Goal: Transaction & Acquisition: Book appointment/travel/reservation

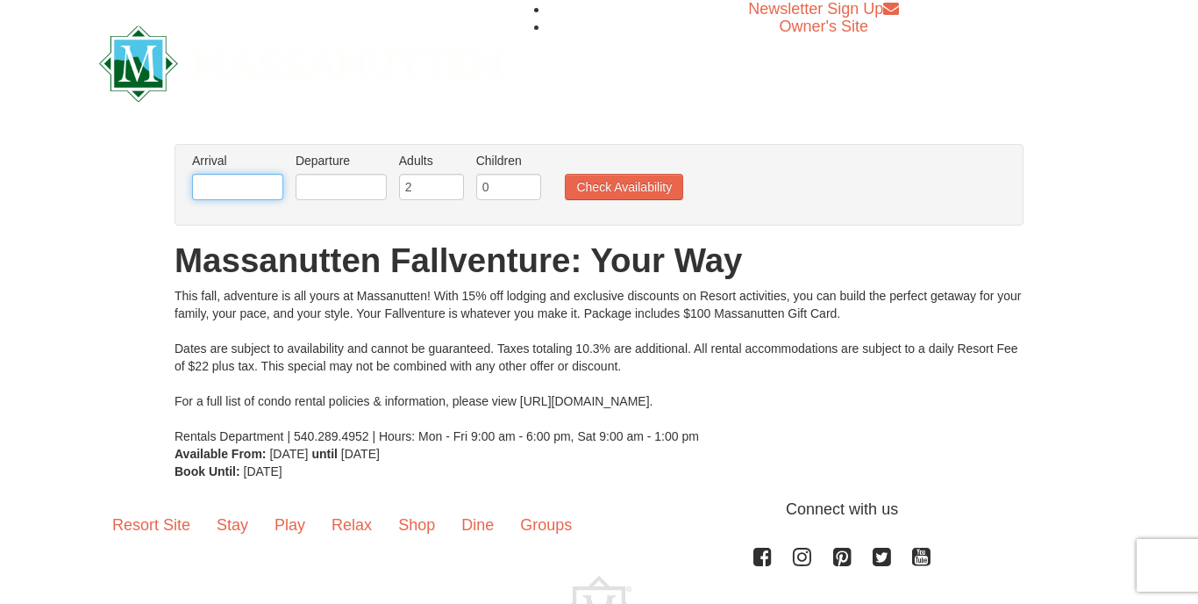
click at [237, 190] on input "text" at bounding box center [237, 187] width 91 height 26
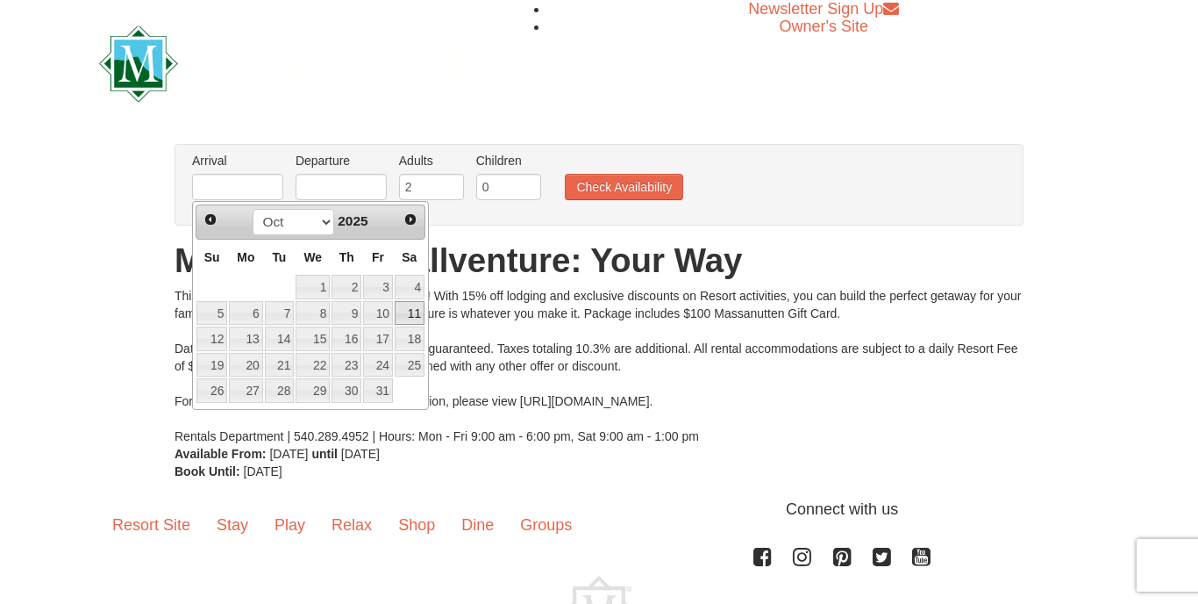
click at [408, 316] on link "11" at bounding box center [410, 313] width 30 height 25
type input "[DATE]"
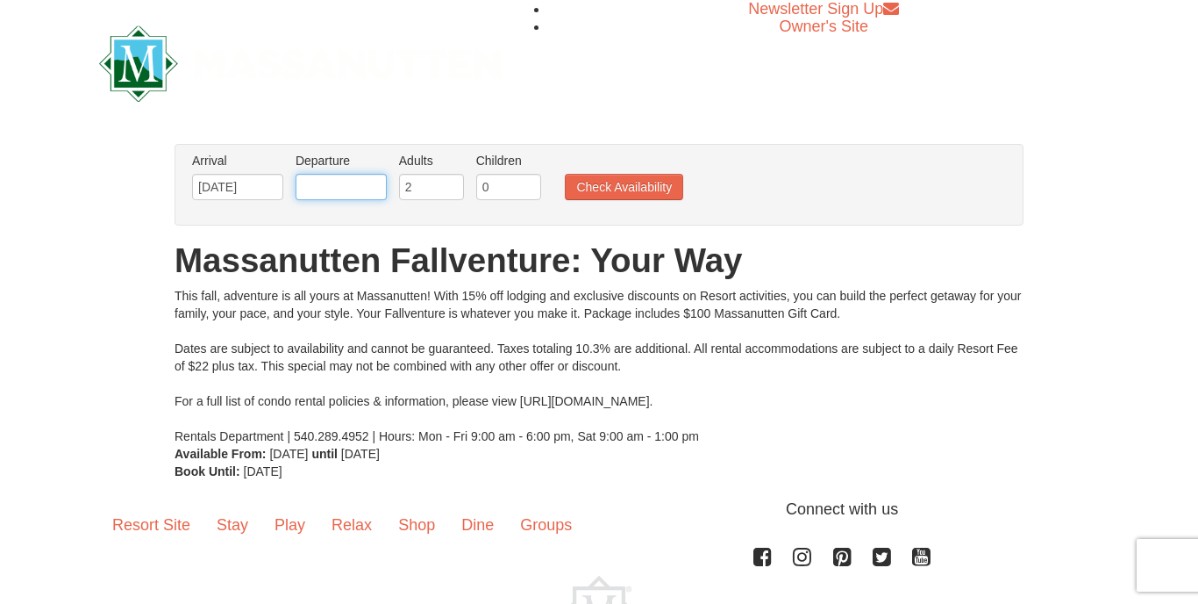
click at [358, 196] on input "text" at bounding box center [341, 187] width 91 height 26
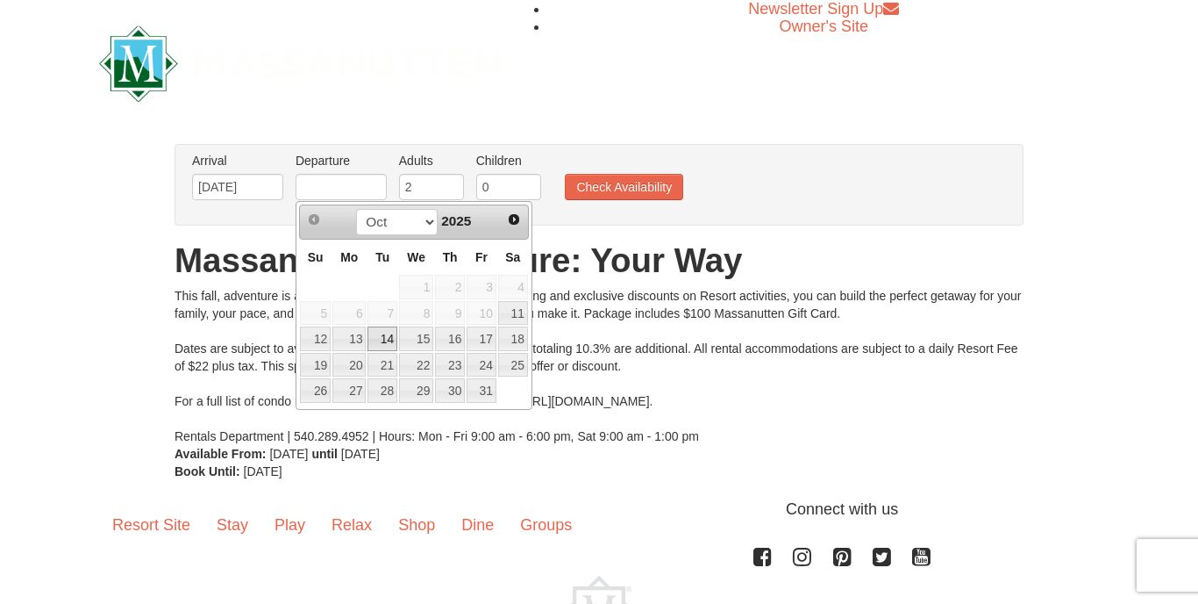
click at [378, 339] on link "14" at bounding box center [383, 338] width 30 height 25
type input "[DATE]"
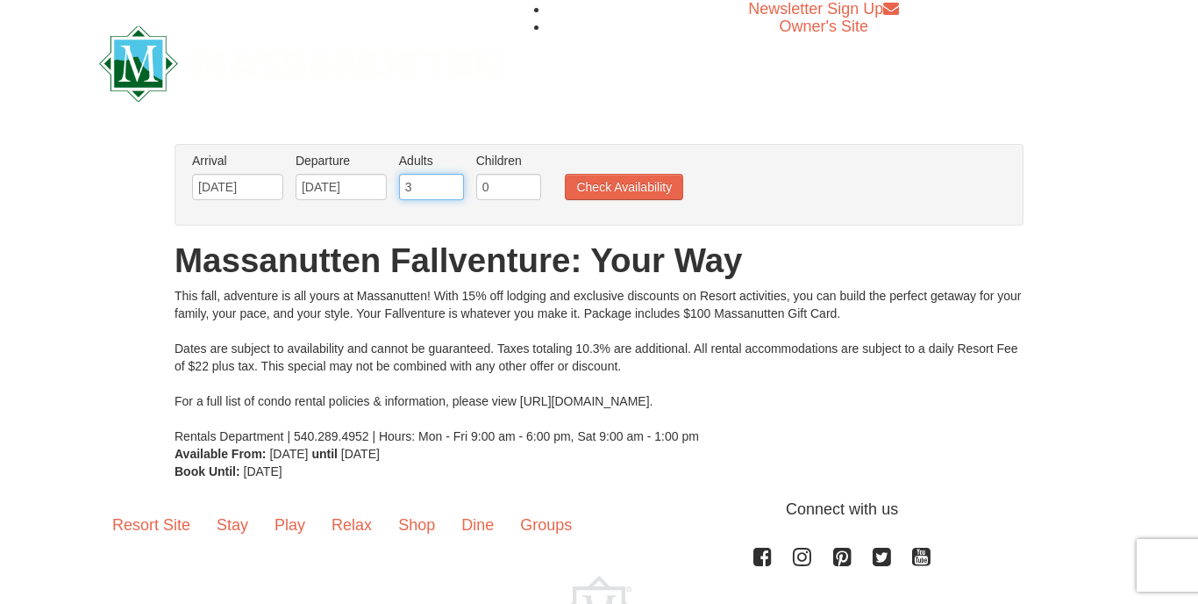
click at [453, 185] on input "3" at bounding box center [431, 187] width 65 height 26
type input "4"
click at [453, 185] on input "4" at bounding box center [431, 187] width 65 height 26
click at [530, 184] on input "1" at bounding box center [508, 187] width 65 height 26
type input "2"
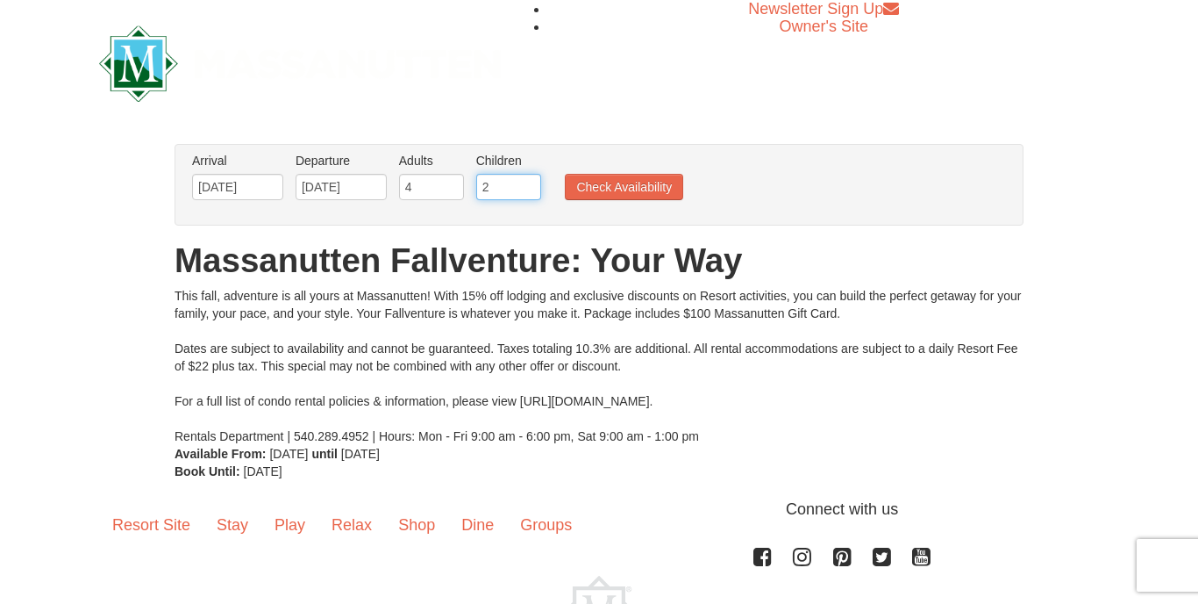
click at [530, 184] on input "2" at bounding box center [508, 187] width 65 height 26
click at [629, 194] on button "Check Availability" at bounding box center [624, 187] width 118 height 26
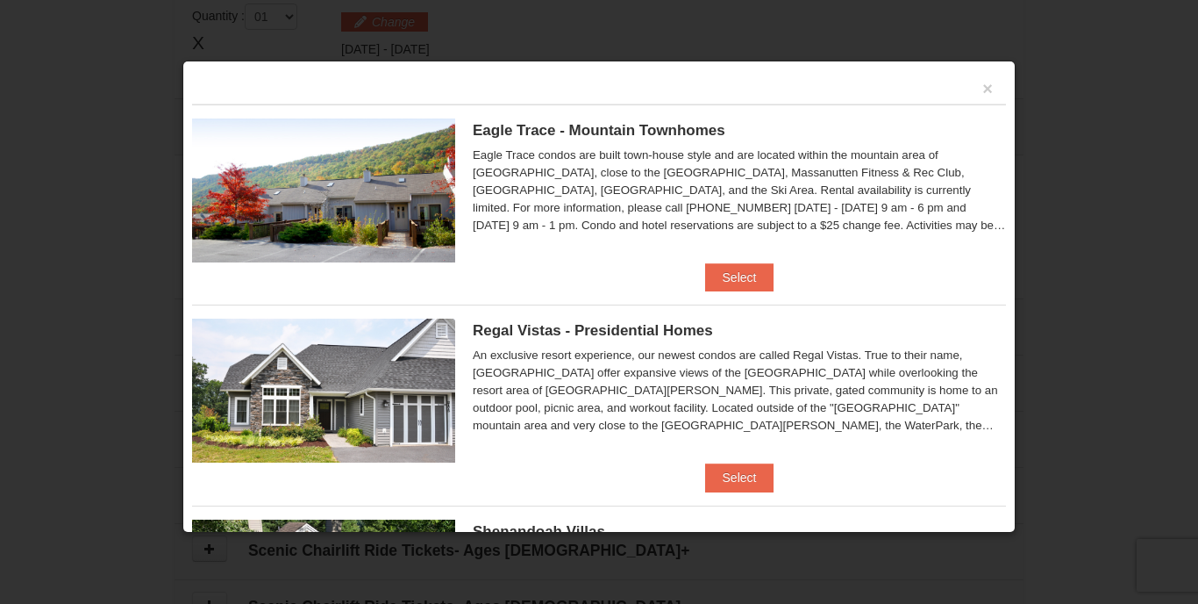
click at [604, 132] on span "Eagle Trace - Mountain Townhomes" at bounding box center [599, 130] width 253 height 17
click at [732, 275] on button "Select" at bounding box center [739, 277] width 69 height 28
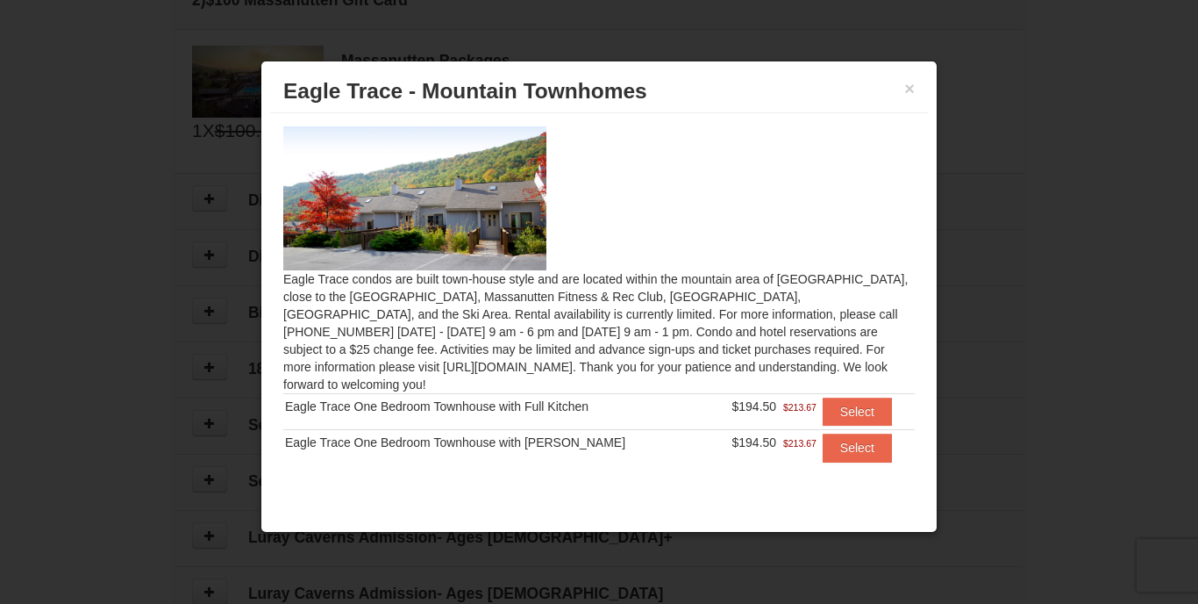
scroll to position [663, 0]
click at [909, 87] on button "×" at bounding box center [909, 89] width 11 height 18
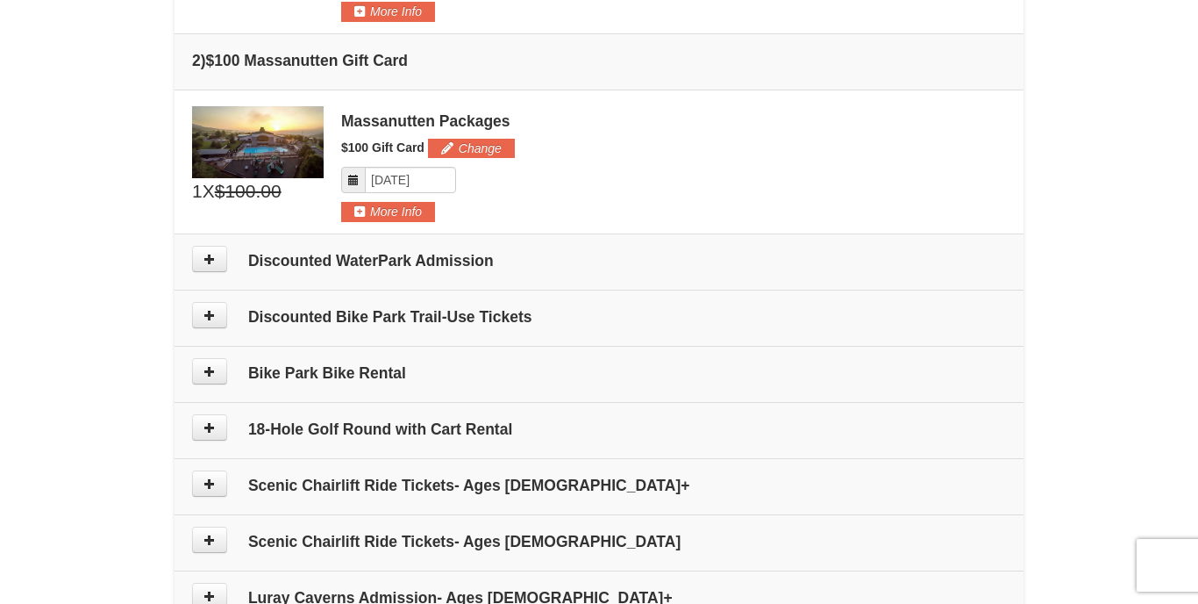
scroll to position [519, 0]
